Goal: Task Accomplishment & Management: Complete application form

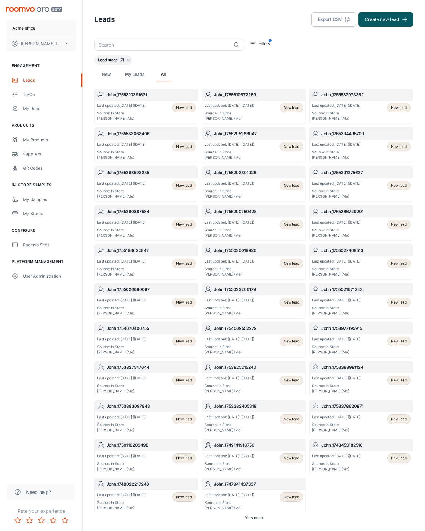
click at [386, 19] on button "Create new lead" at bounding box center [385, 19] width 55 height 14
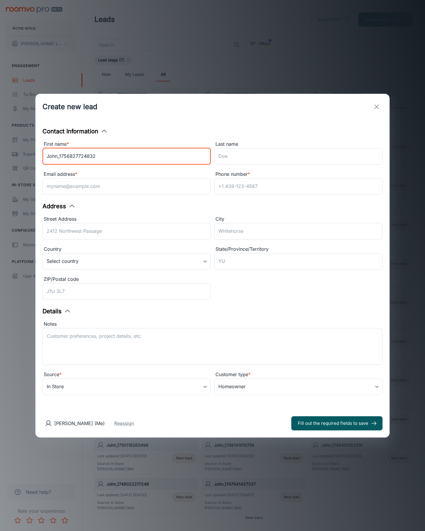
type input "John_1756827724832"
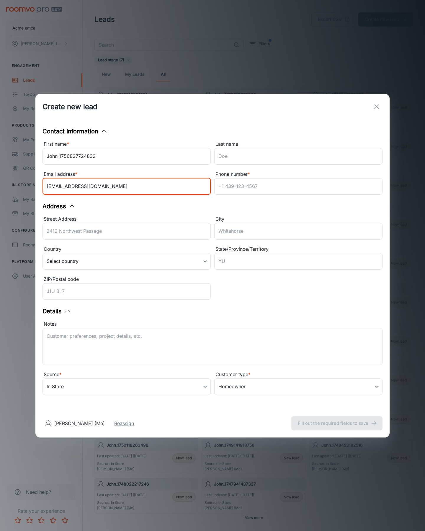
type input "[EMAIL_ADDRESS][DOMAIN_NAME]"
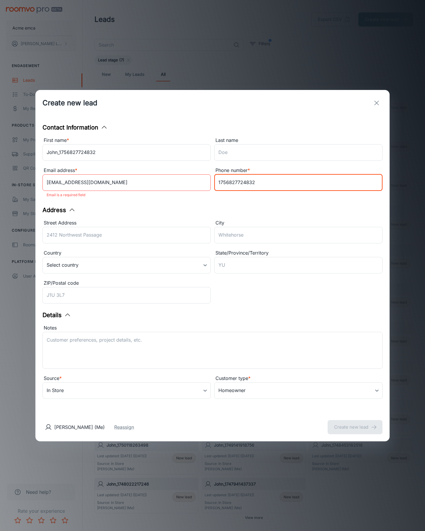
type input "1756827724832"
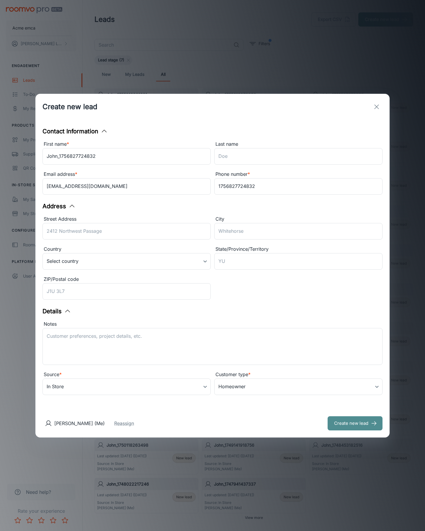
click at [355, 423] on button "Create new lead" at bounding box center [355, 423] width 55 height 14
